Goal: Check status: Check status

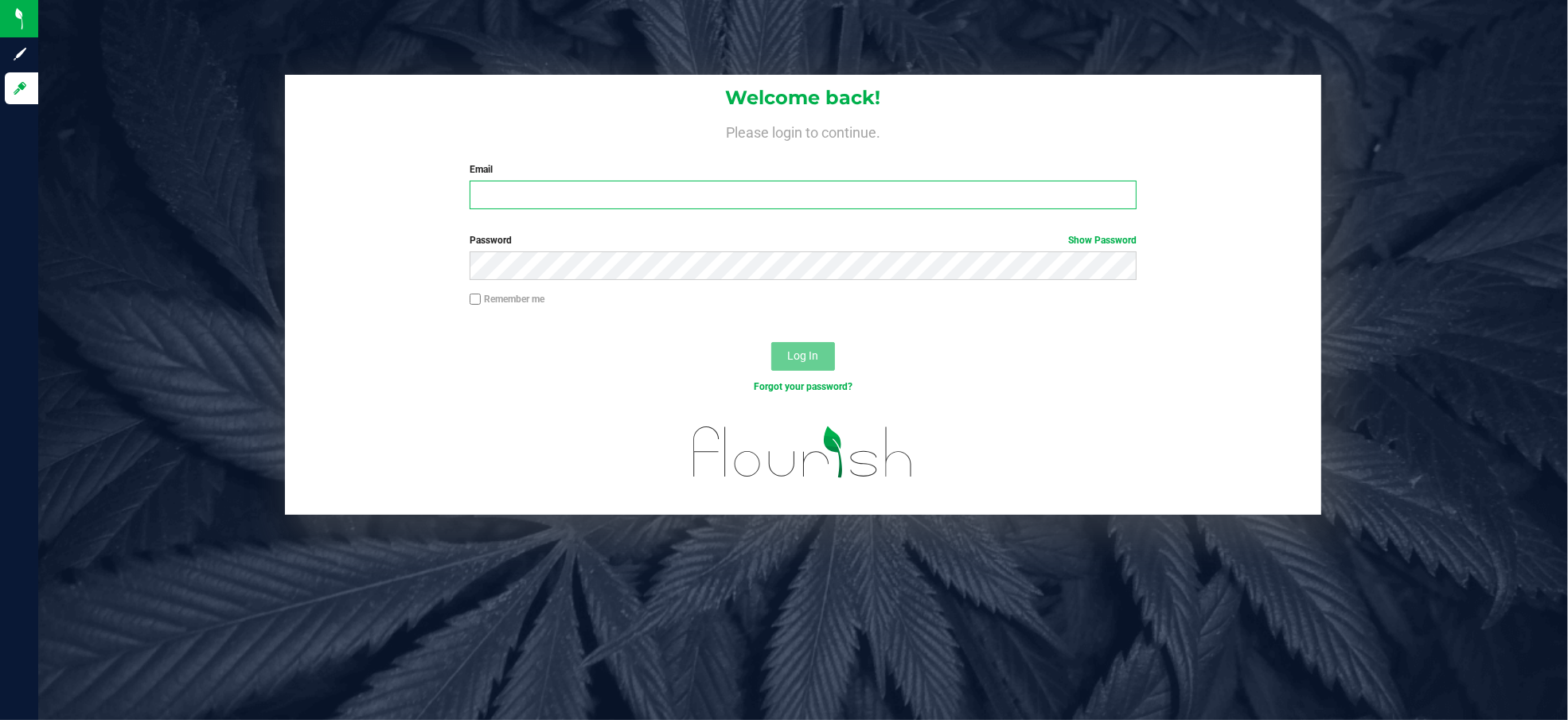
click at [517, 198] on input "Email" at bounding box center [803, 195] width 667 height 28
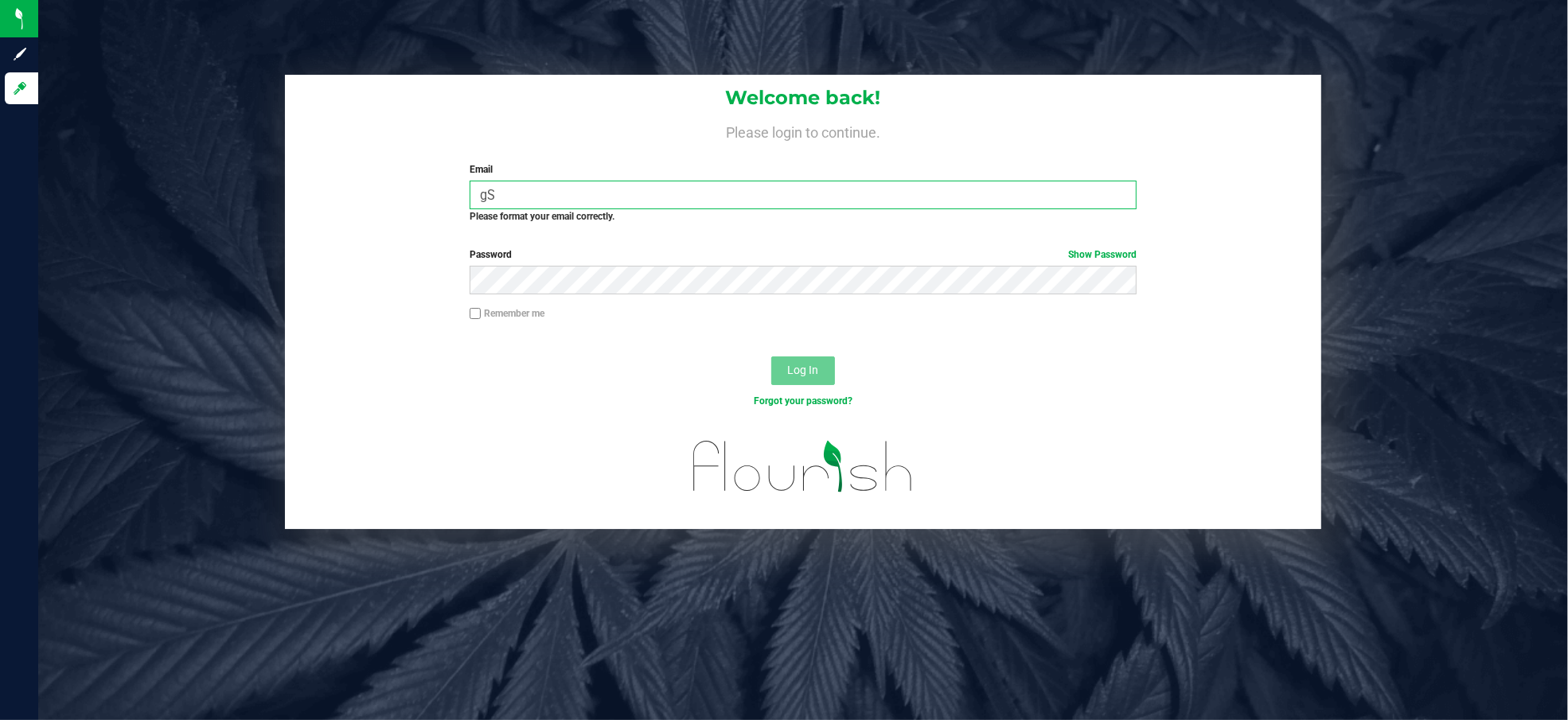
type input "g"
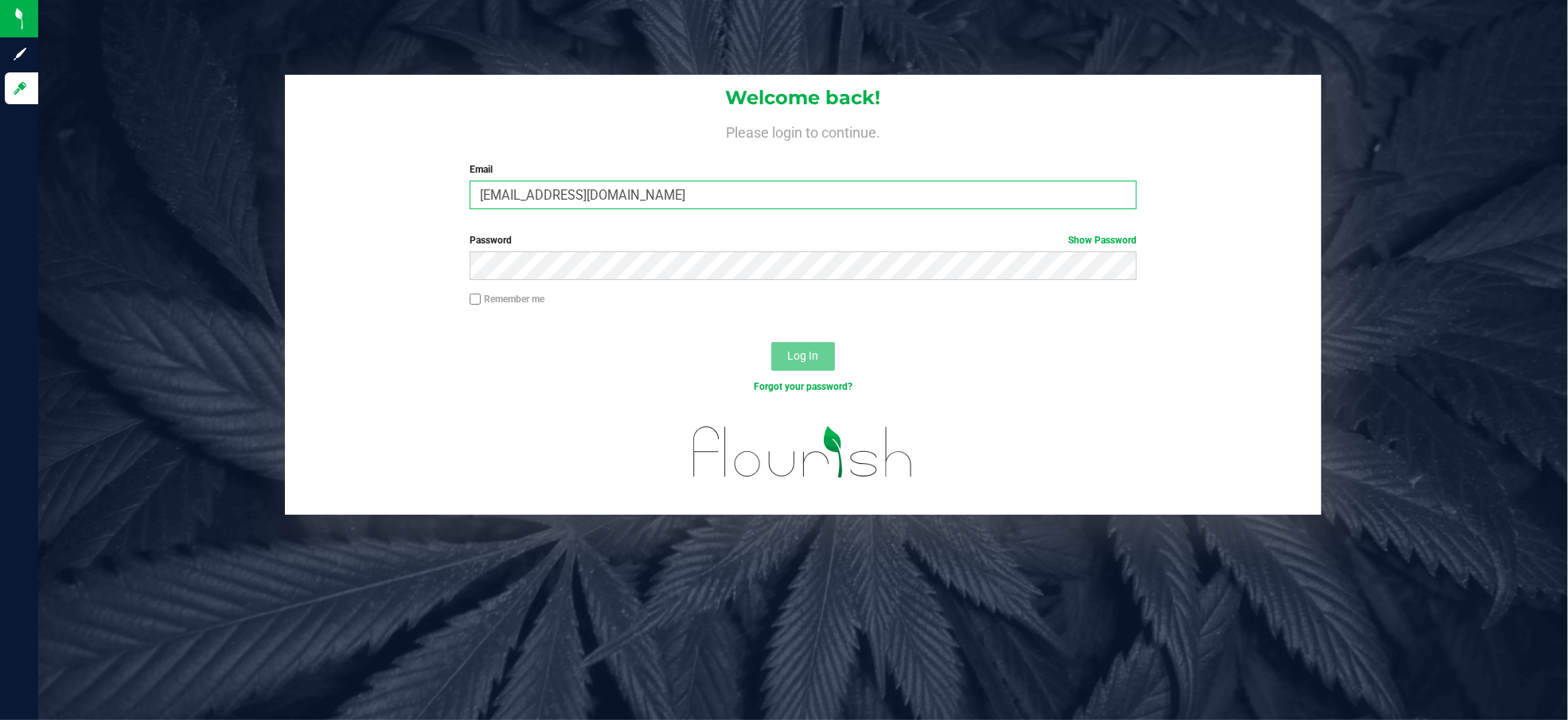
type input "[EMAIL_ADDRESS][DOMAIN_NAME]"
click at [772, 342] on button "Log In" at bounding box center [803, 357] width 63 height 28
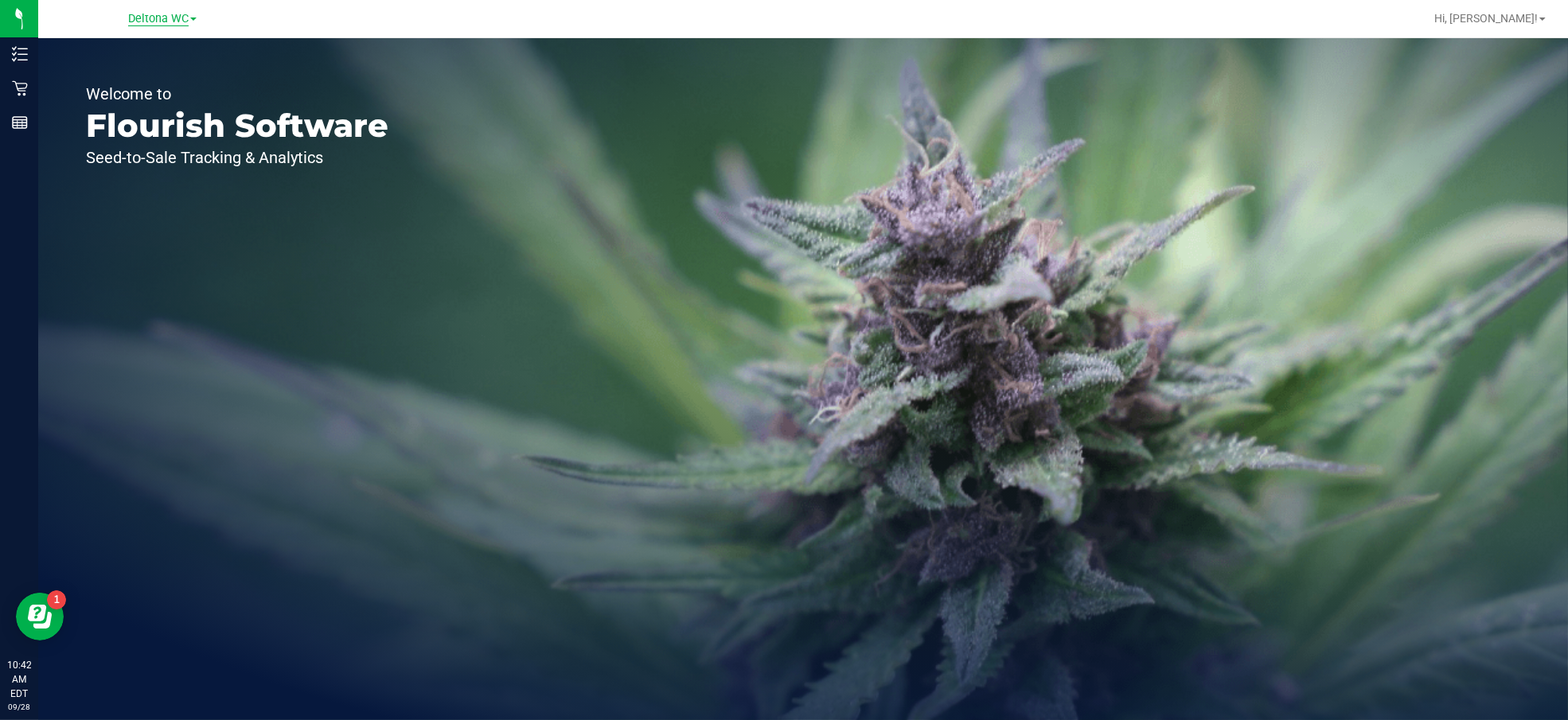
click at [142, 17] on span "Deltona WC" at bounding box center [158, 18] width 61 height 14
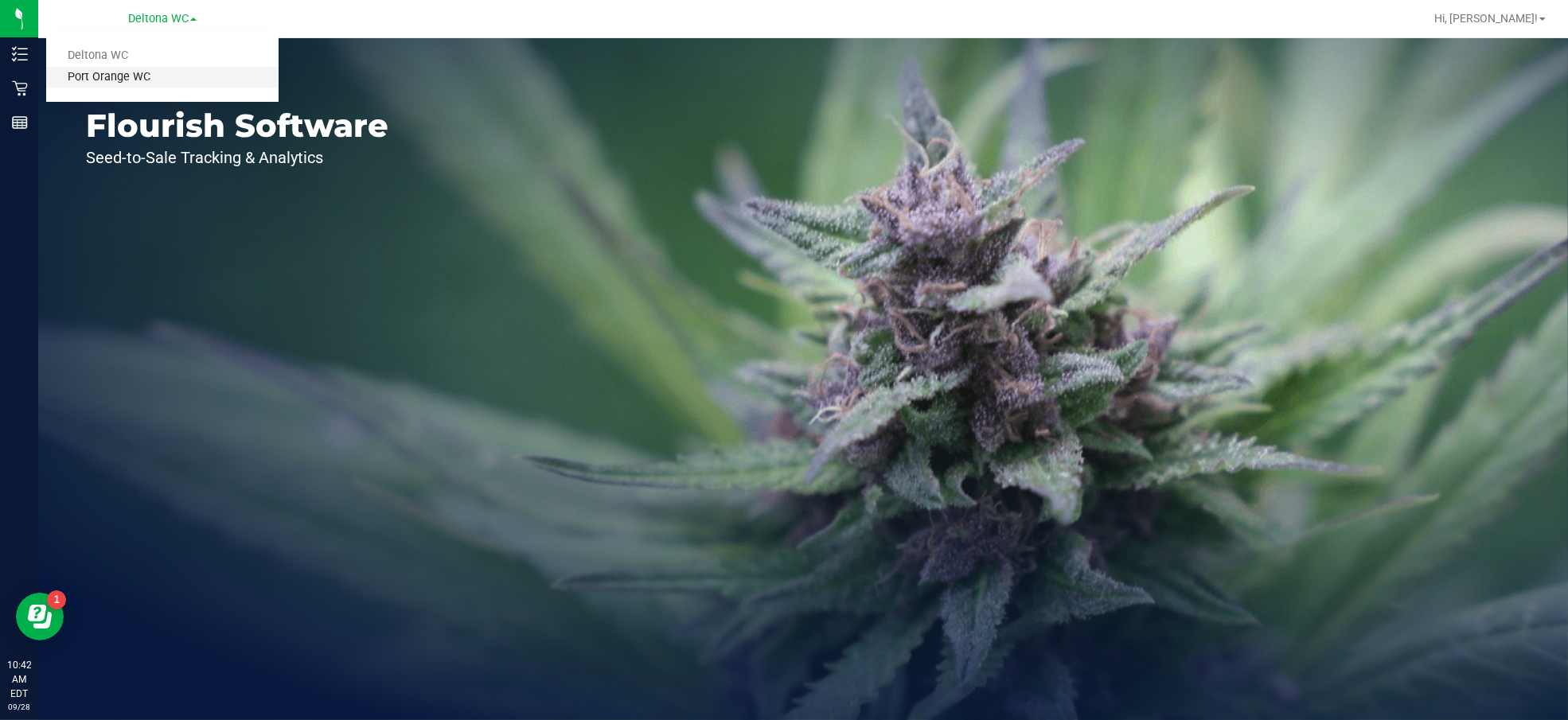
click at [132, 80] on link "Port Orange WC" at bounding box center [162, 78] width 232 height 22
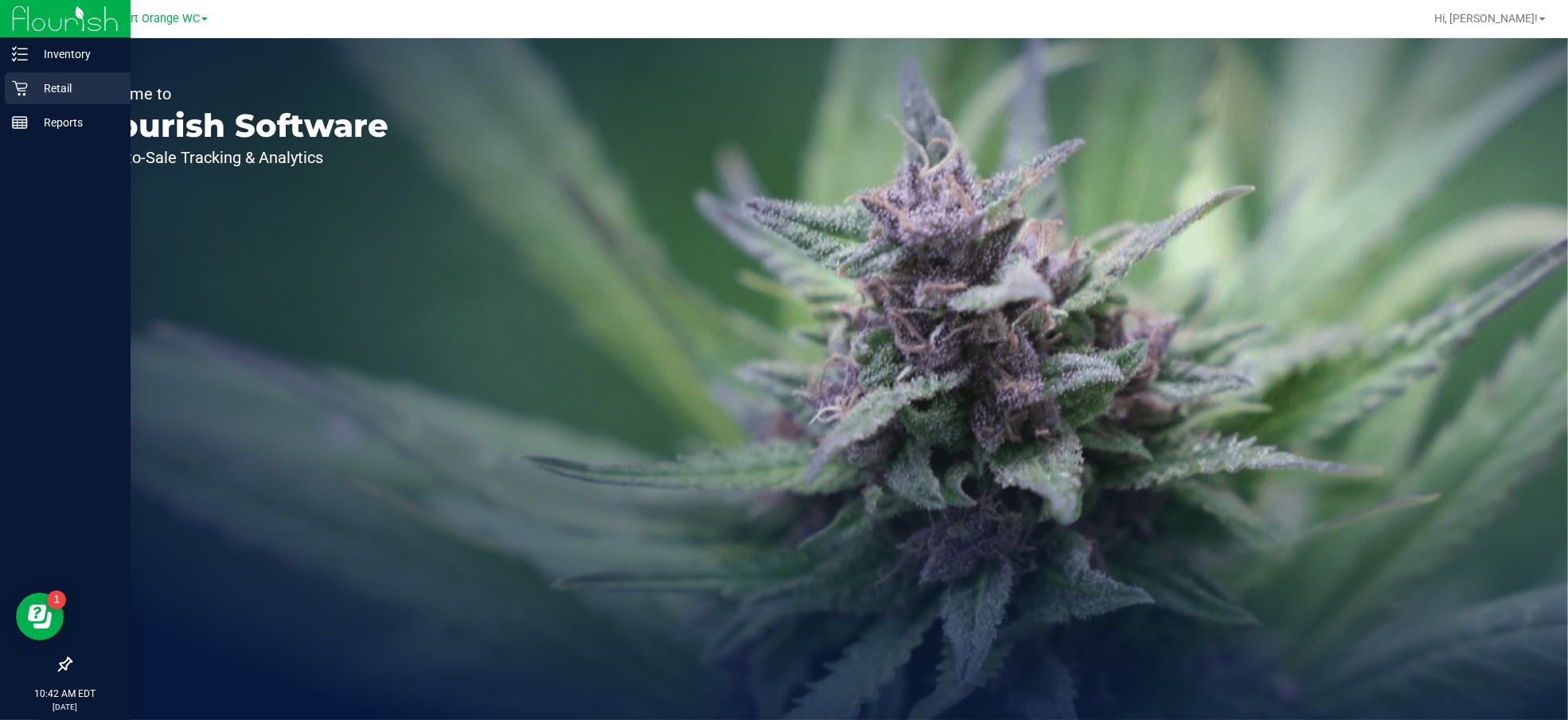
click at [22, 91] on icon at bounding box center [19, 88] width 15 height 15
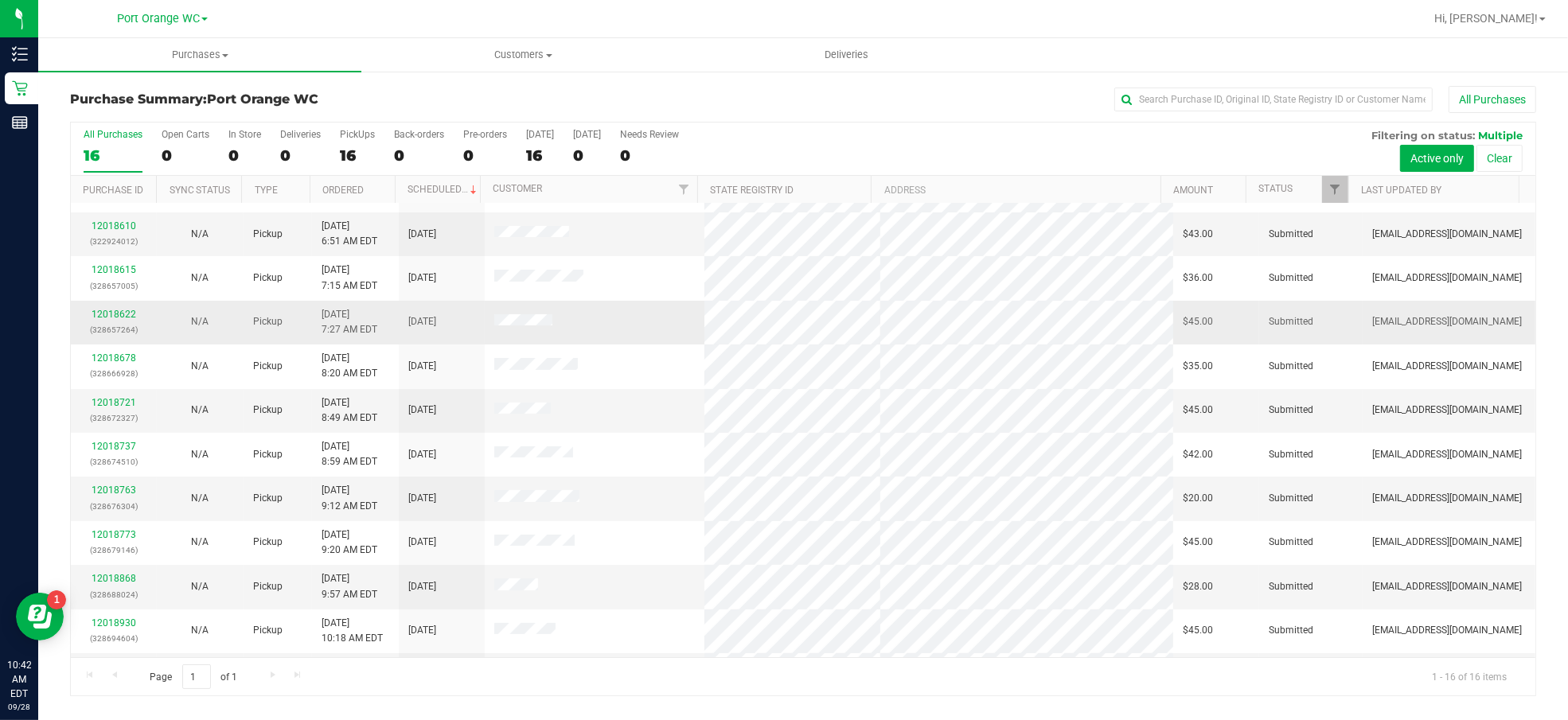
scroll to position [251, 0]
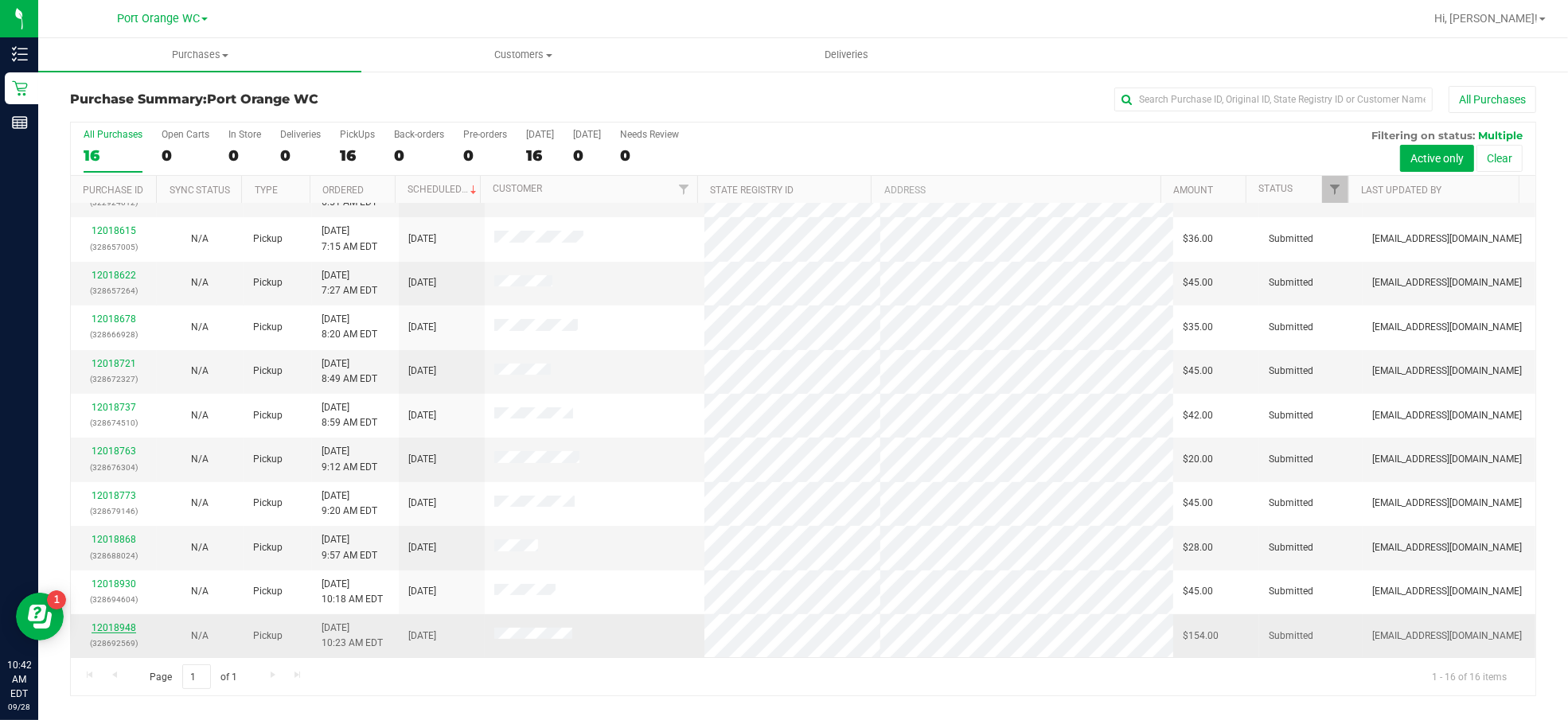
click at [122, 628] on link "12018948" at bounding box center [113, 628] width 44 height 11
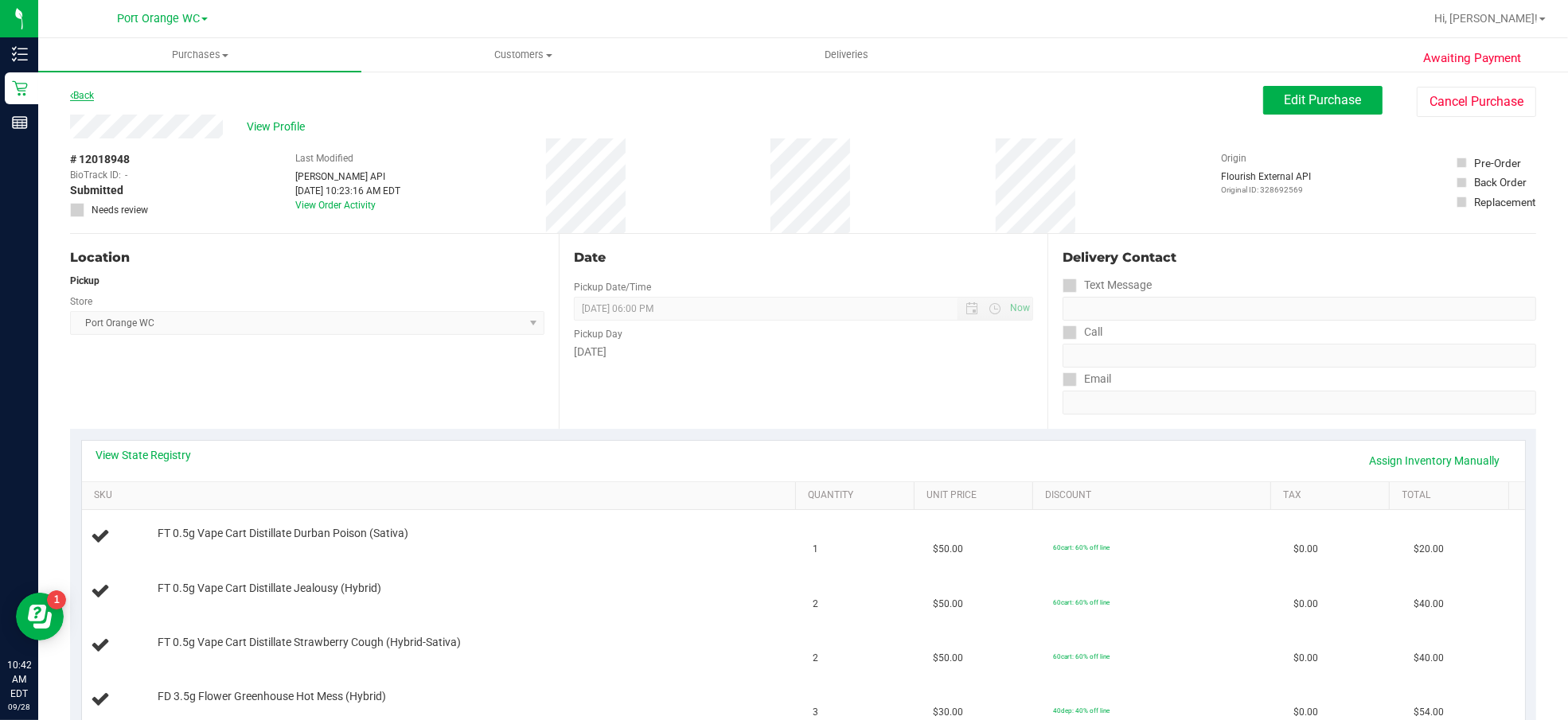
click at [85, 93] on link "Back" at bounding box center [82, 95] width 24 height 11
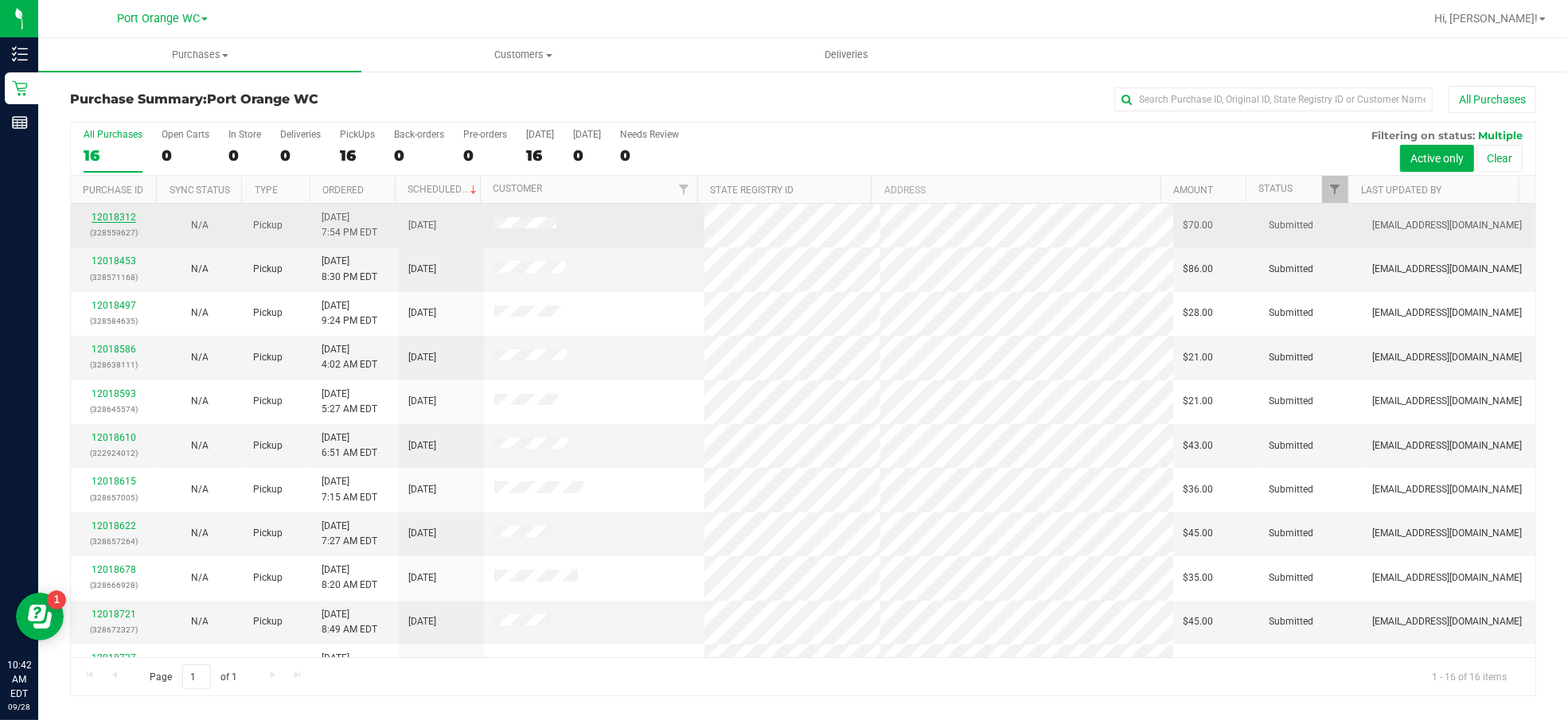
click at [107, 212] on link "12018312" at bounding box center [113, 217] width 44 height 11
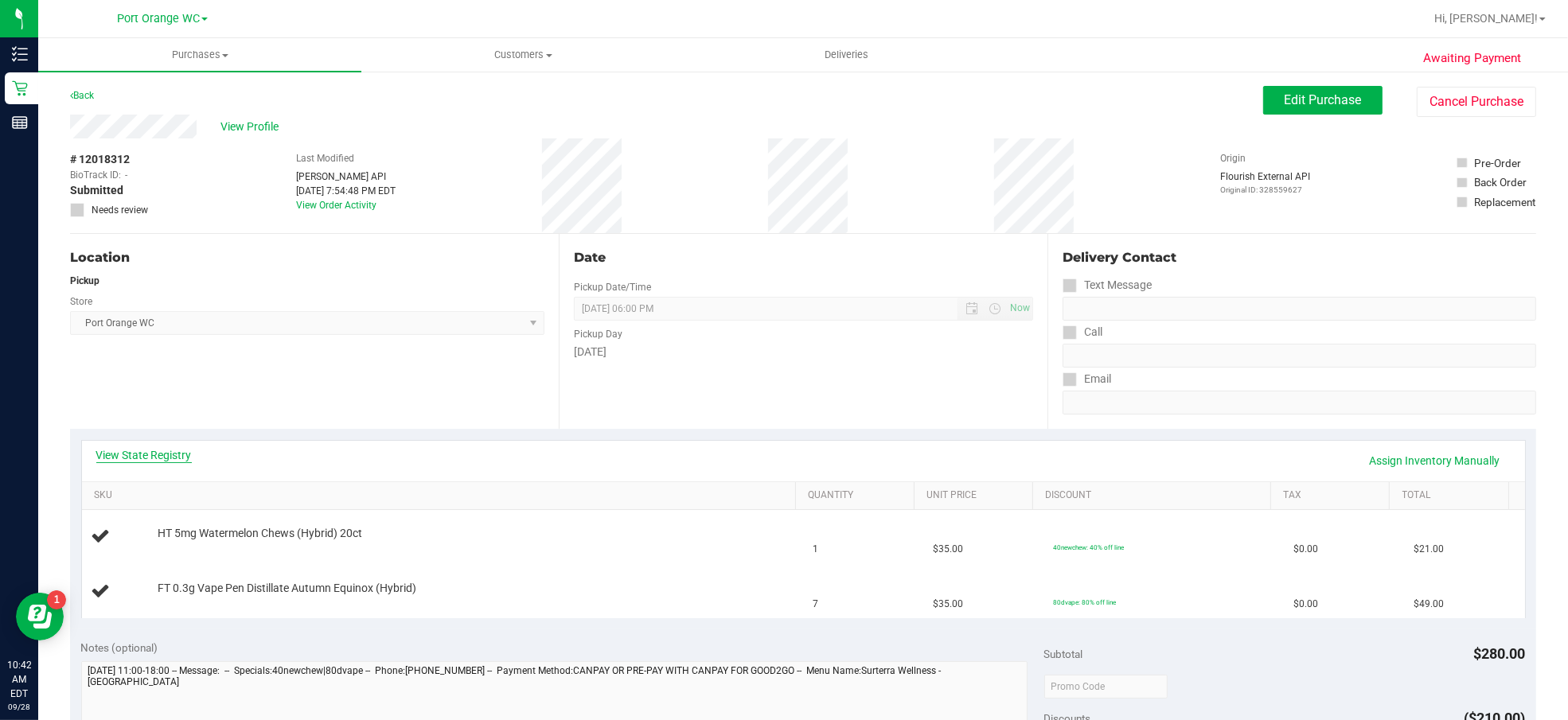
click at [155, 457] on link "View State Registry" at bounding box center [144, 455] width 96 height 16
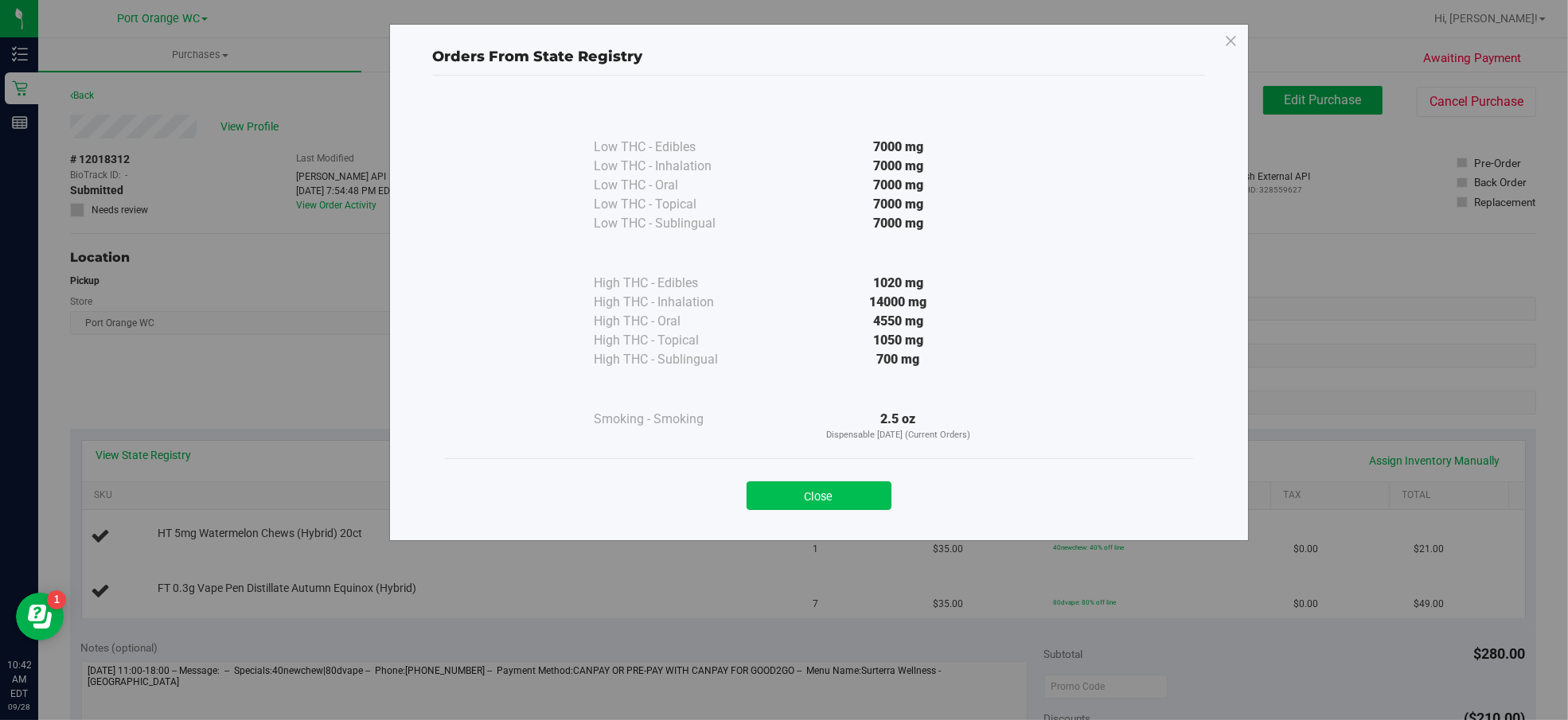
click at [844, 497] on button "Close" at bounding box center [819, 496] width 145 height 28
